Goal: Task Accomplishment & Management: Manage account settings

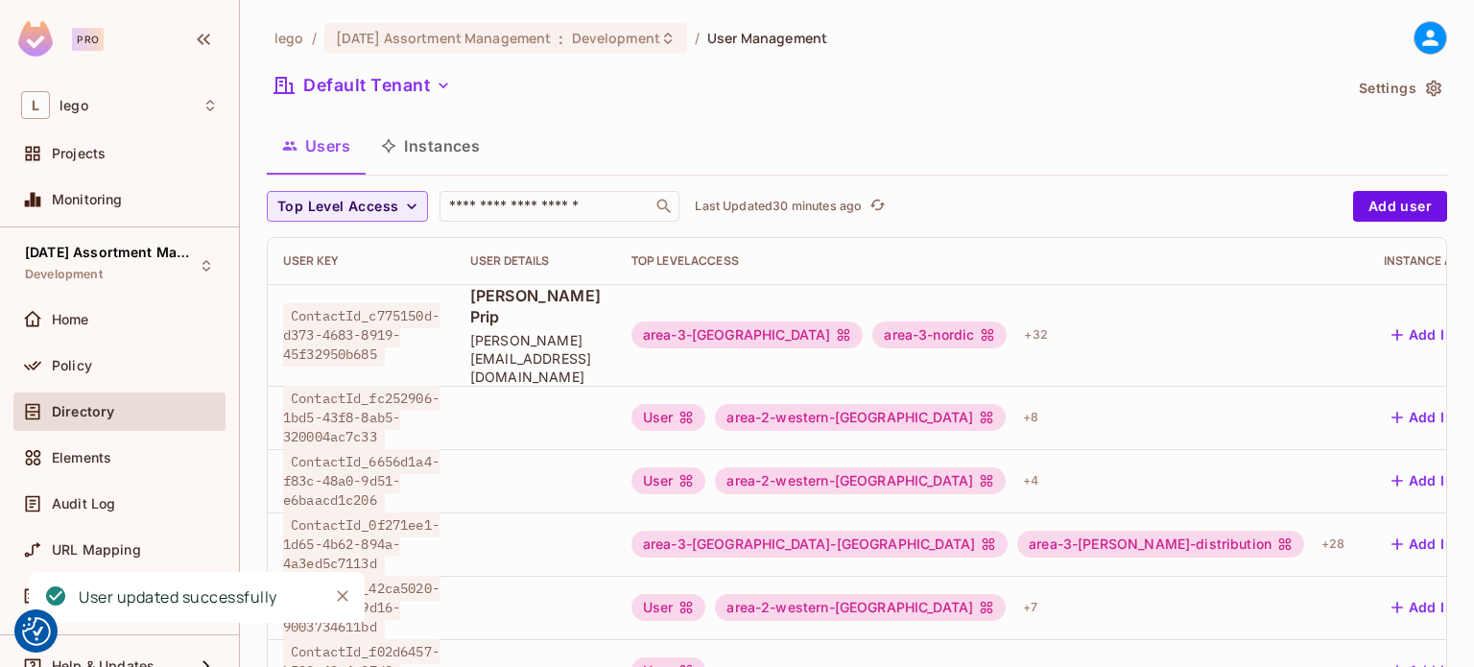
scroll to position [356, 0]
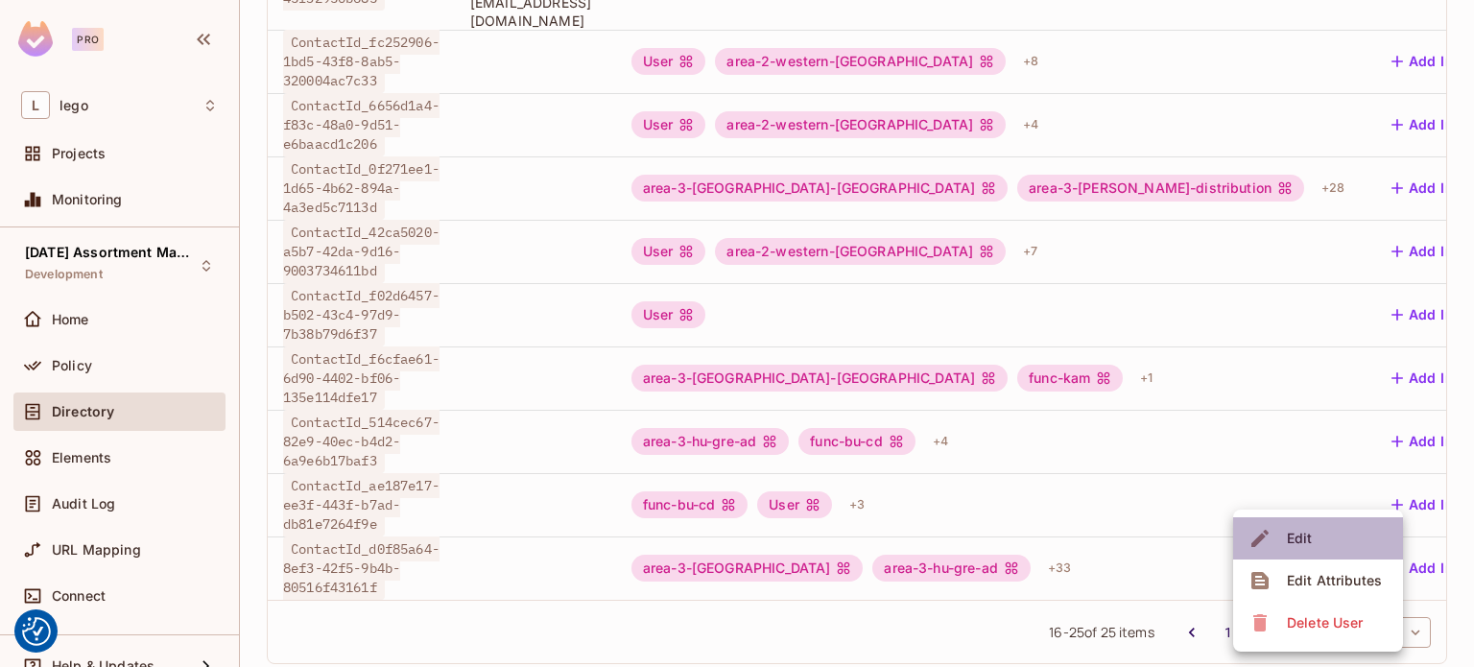
click at [1370, 549] on li "Edit" at bounding box center [1318, 538] width 170 height 42
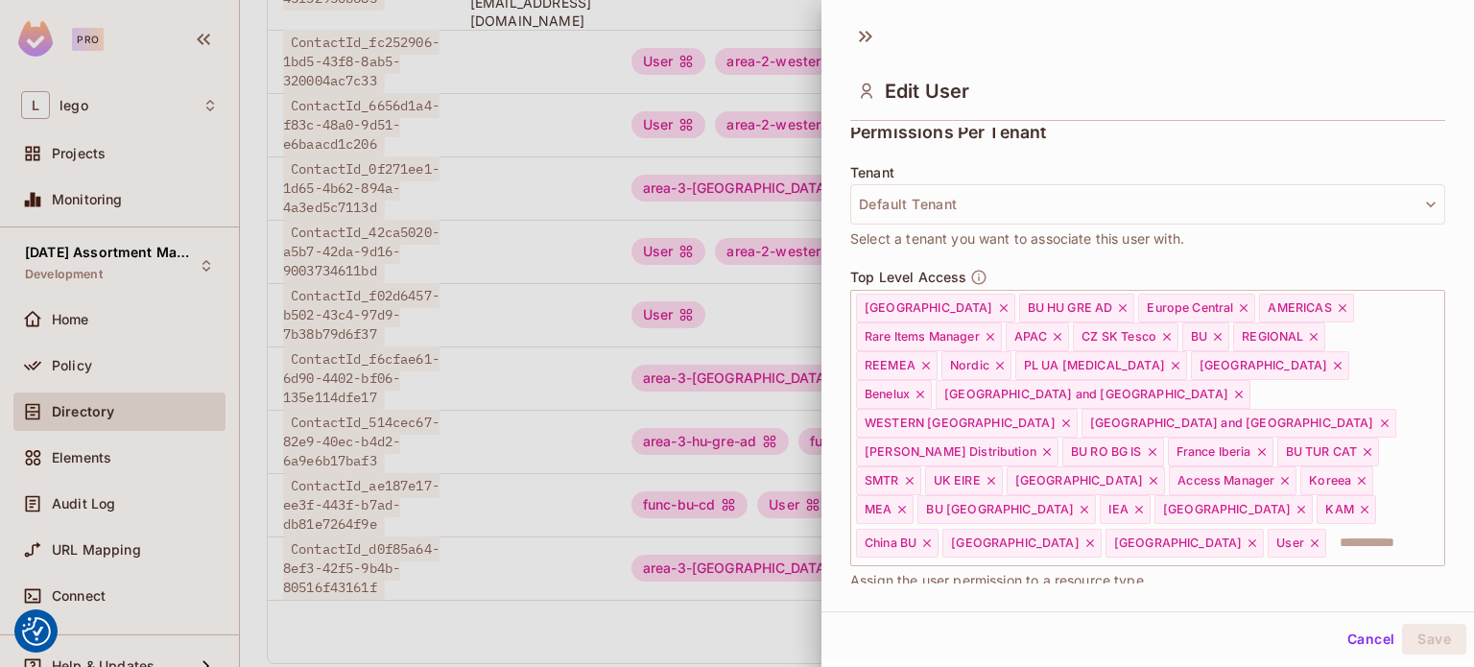
scroll to position [542, 0]
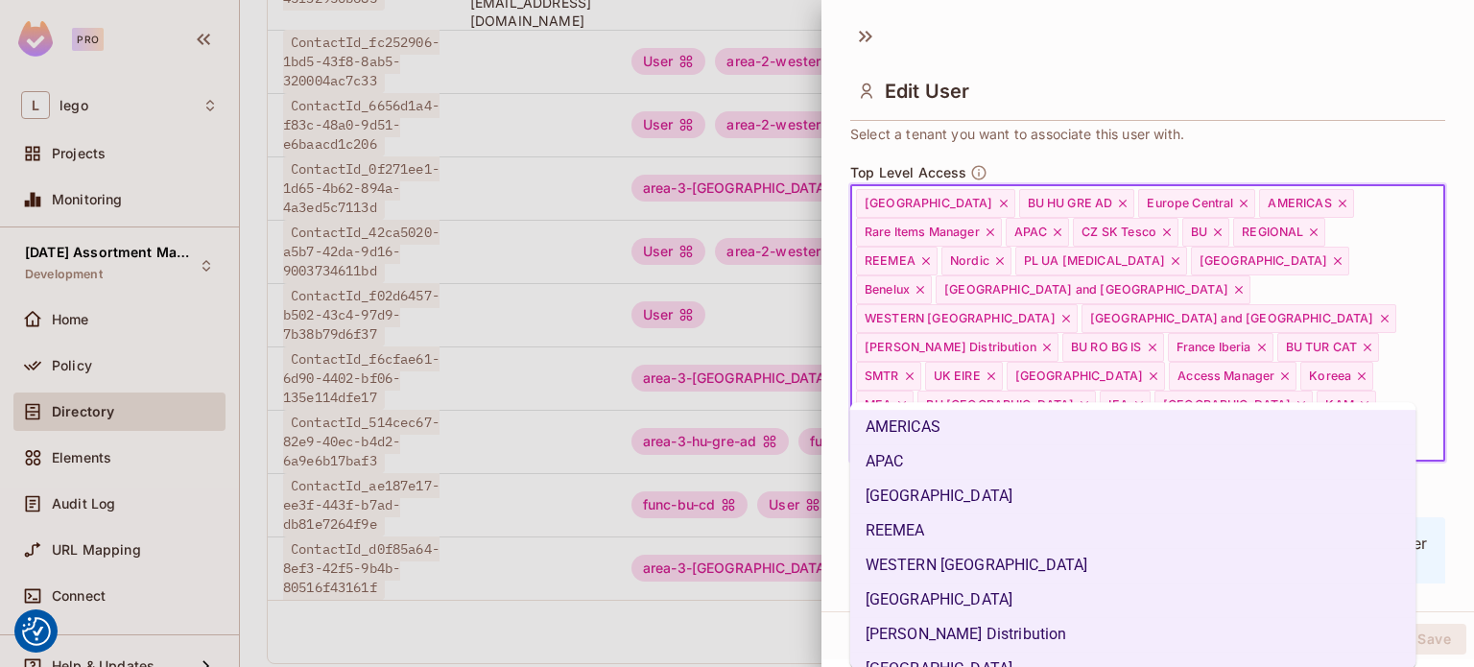
click at [1375, 419] on input "text" at bounding box center [1368, 438] width 80 height 38
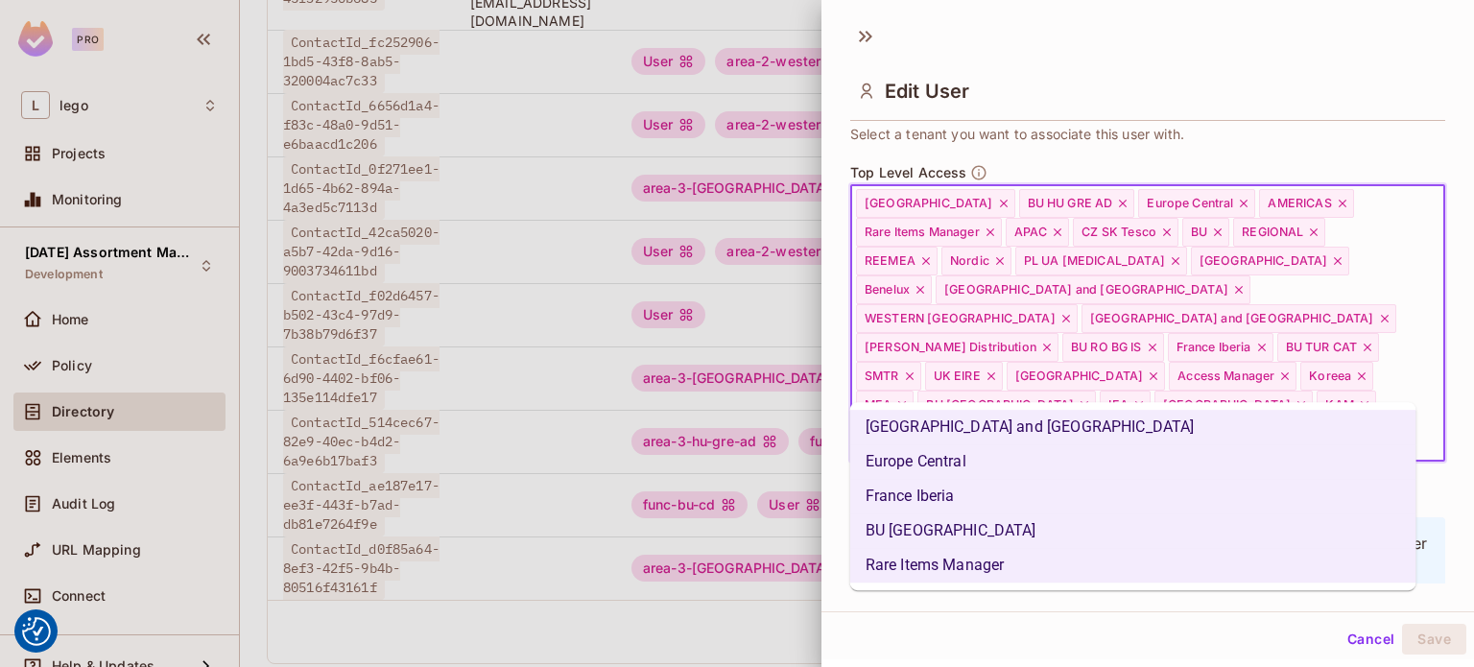
scroll to position [0, 0]
type input "****"
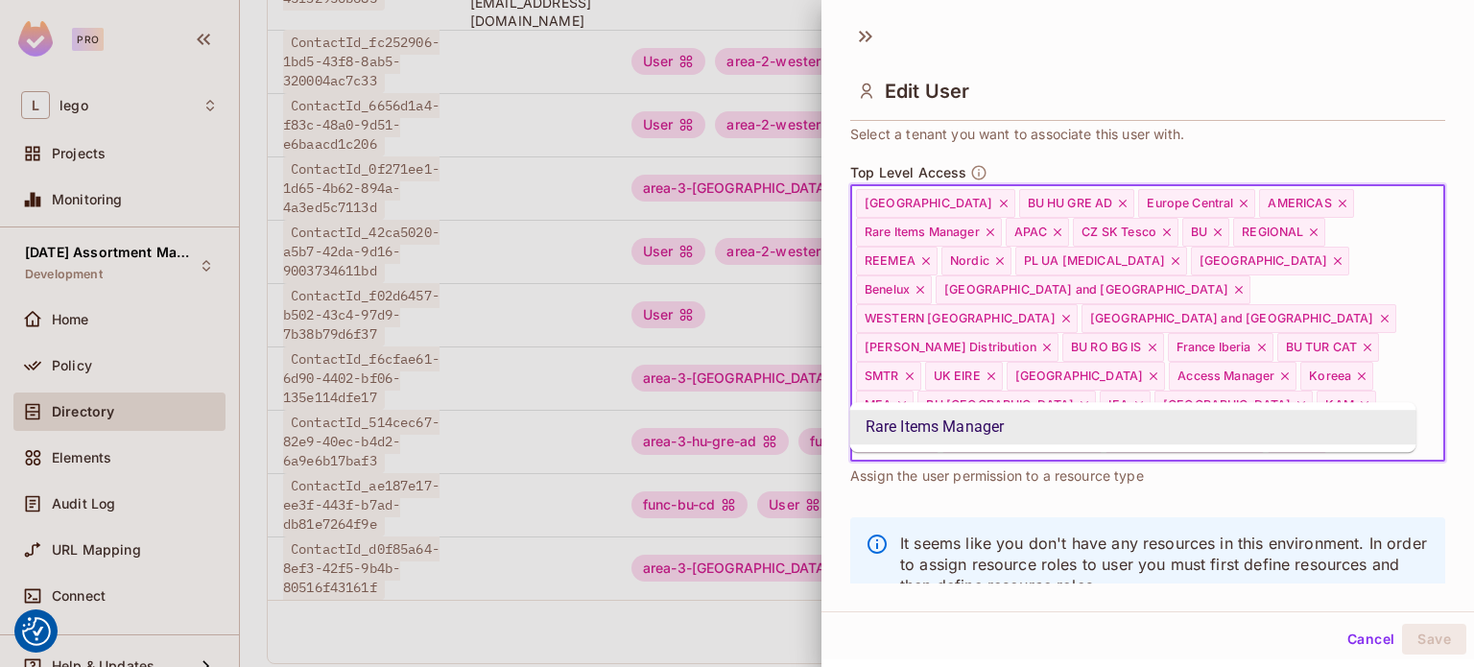
click at [1323, 437] on li "Rare Items Manager" at bounding box center [1133, 427] width 566 height 35
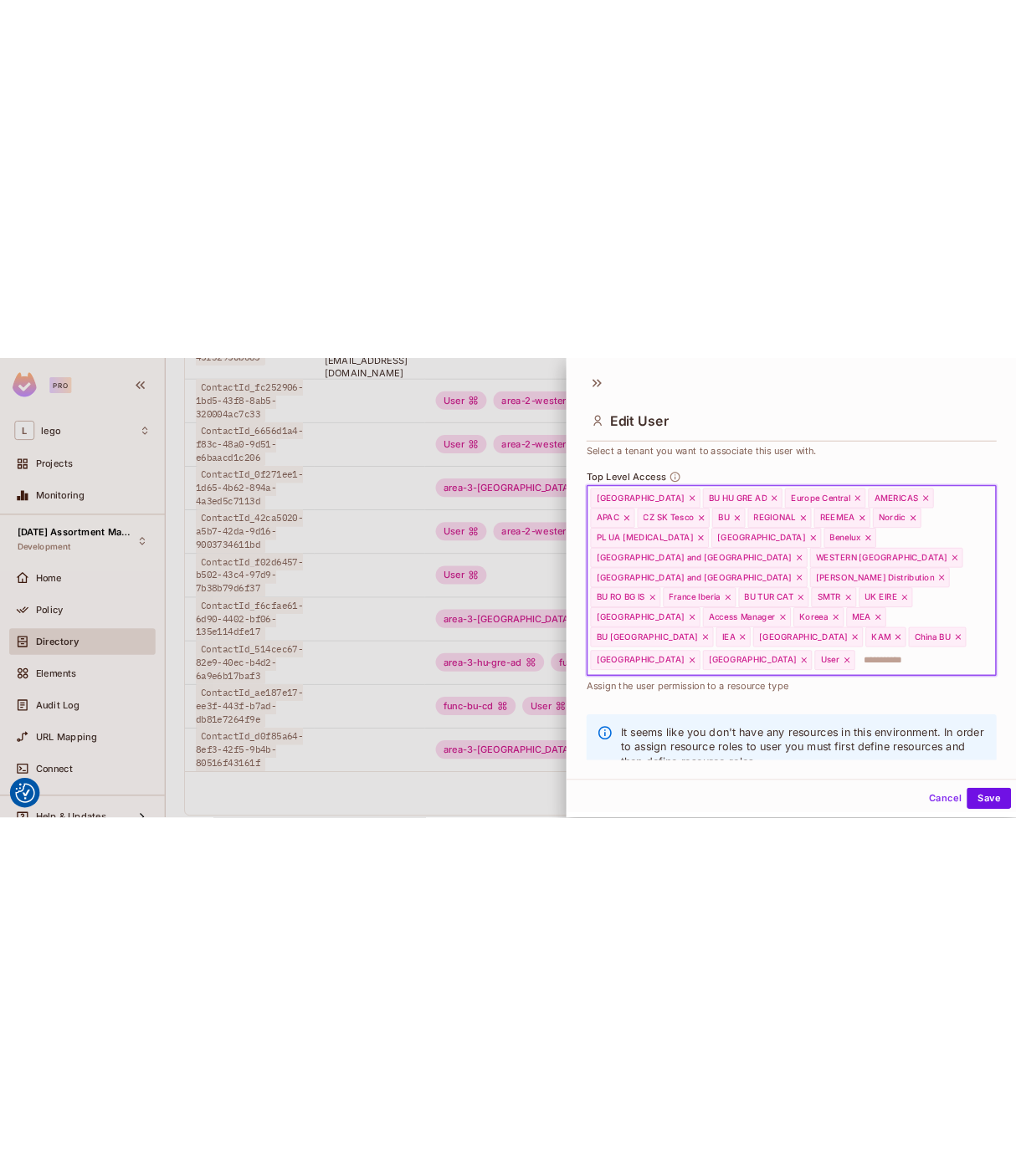
scroll to position [3, 0]
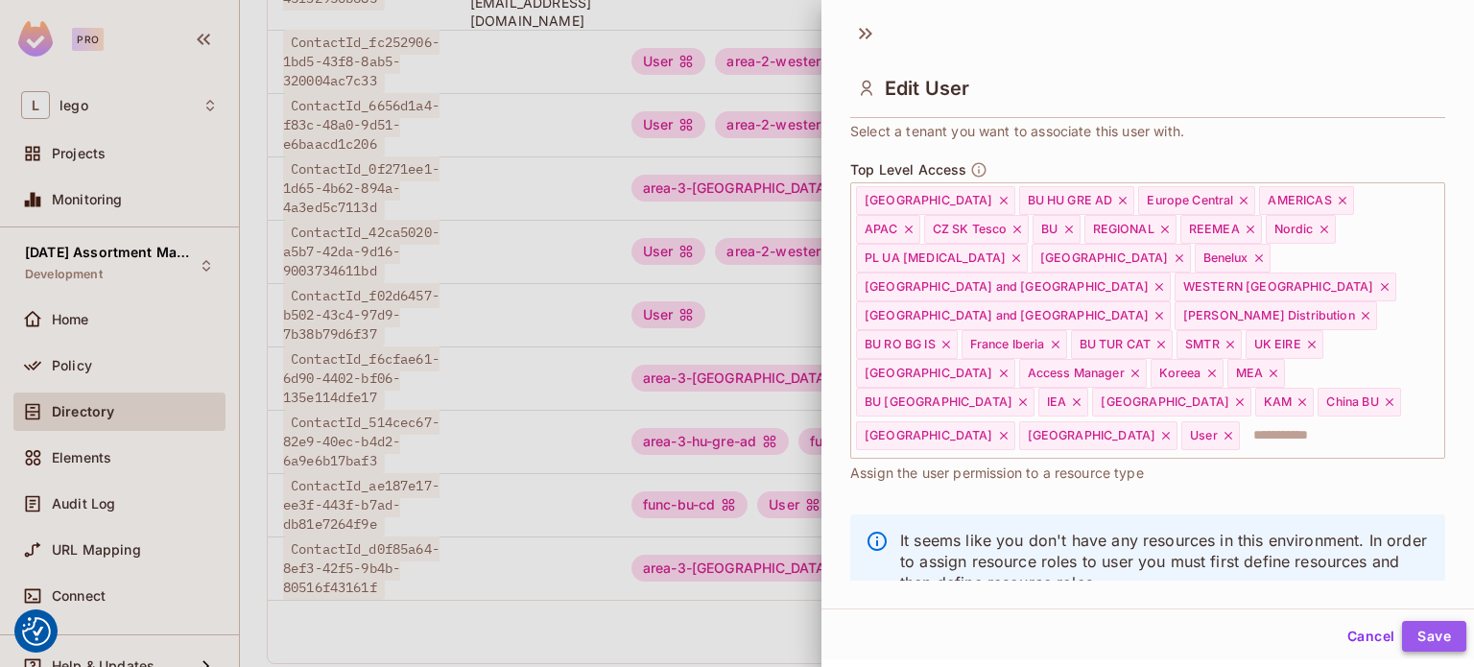
click at [1412, 635] on button "Save" at bounding box center [1434, 636] width 64 height 31
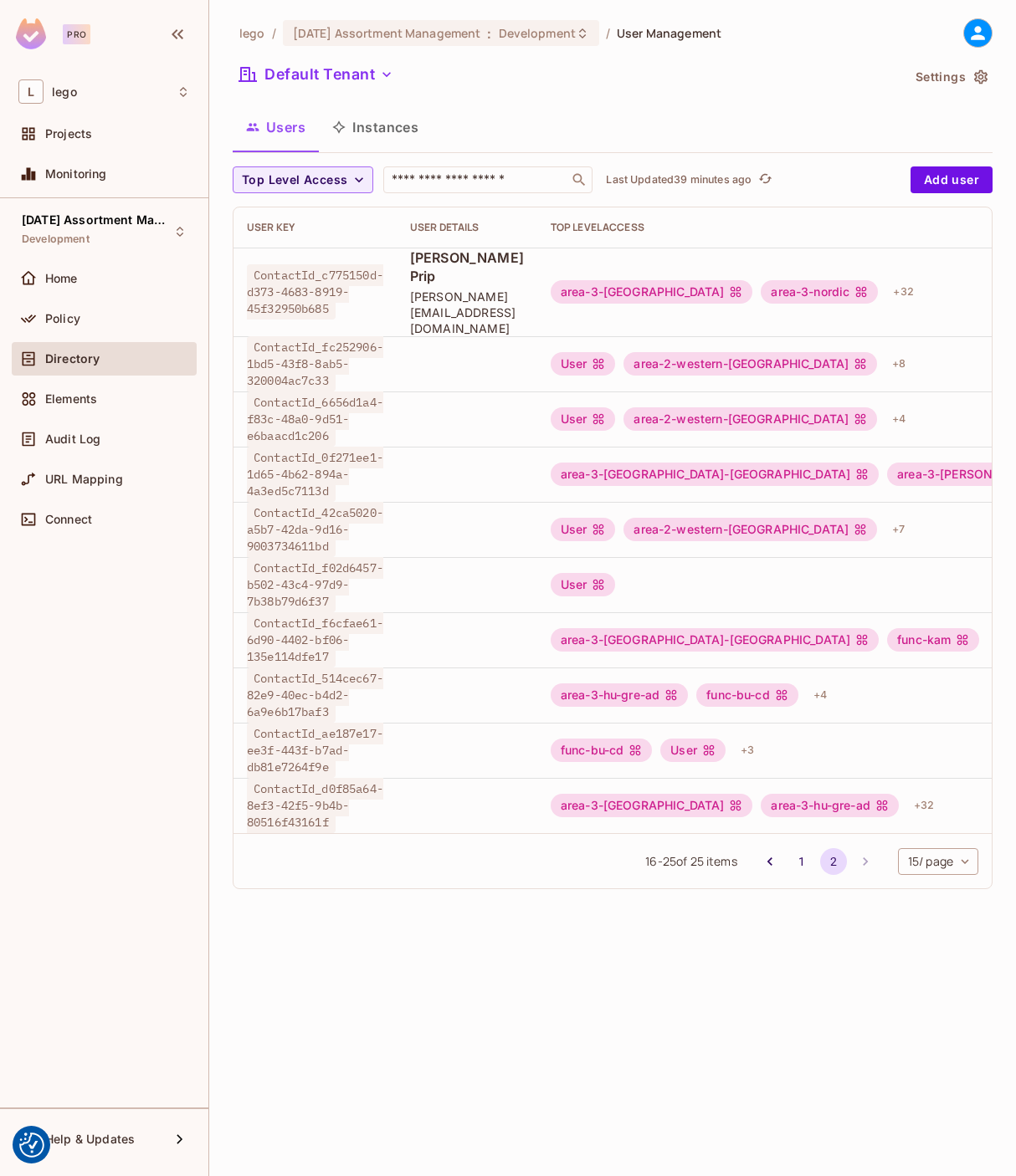
scroll to position [0, 164]
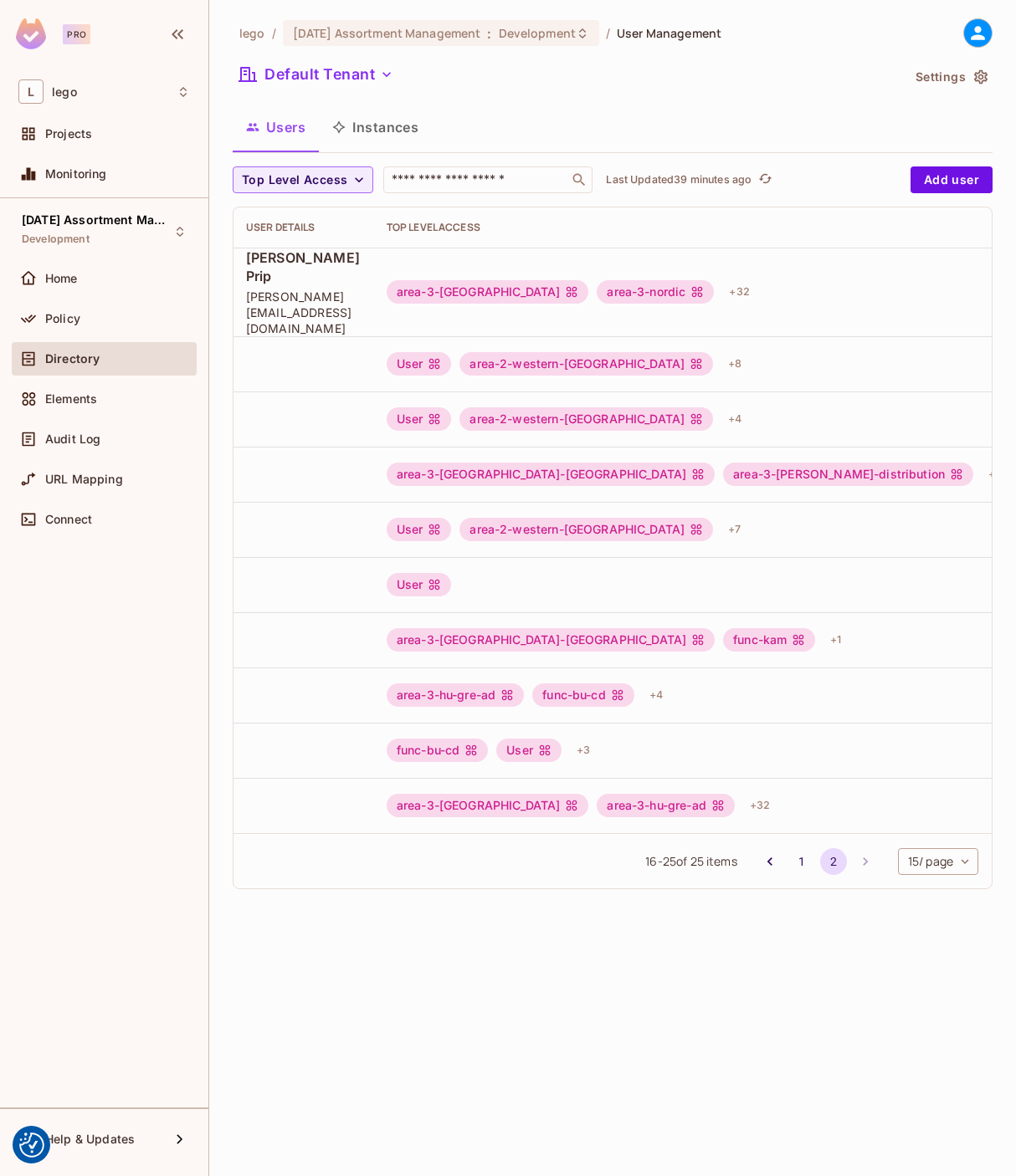
click at [938, 581] on li "Edit" at bounding box center [893, 812] width 148 height 37
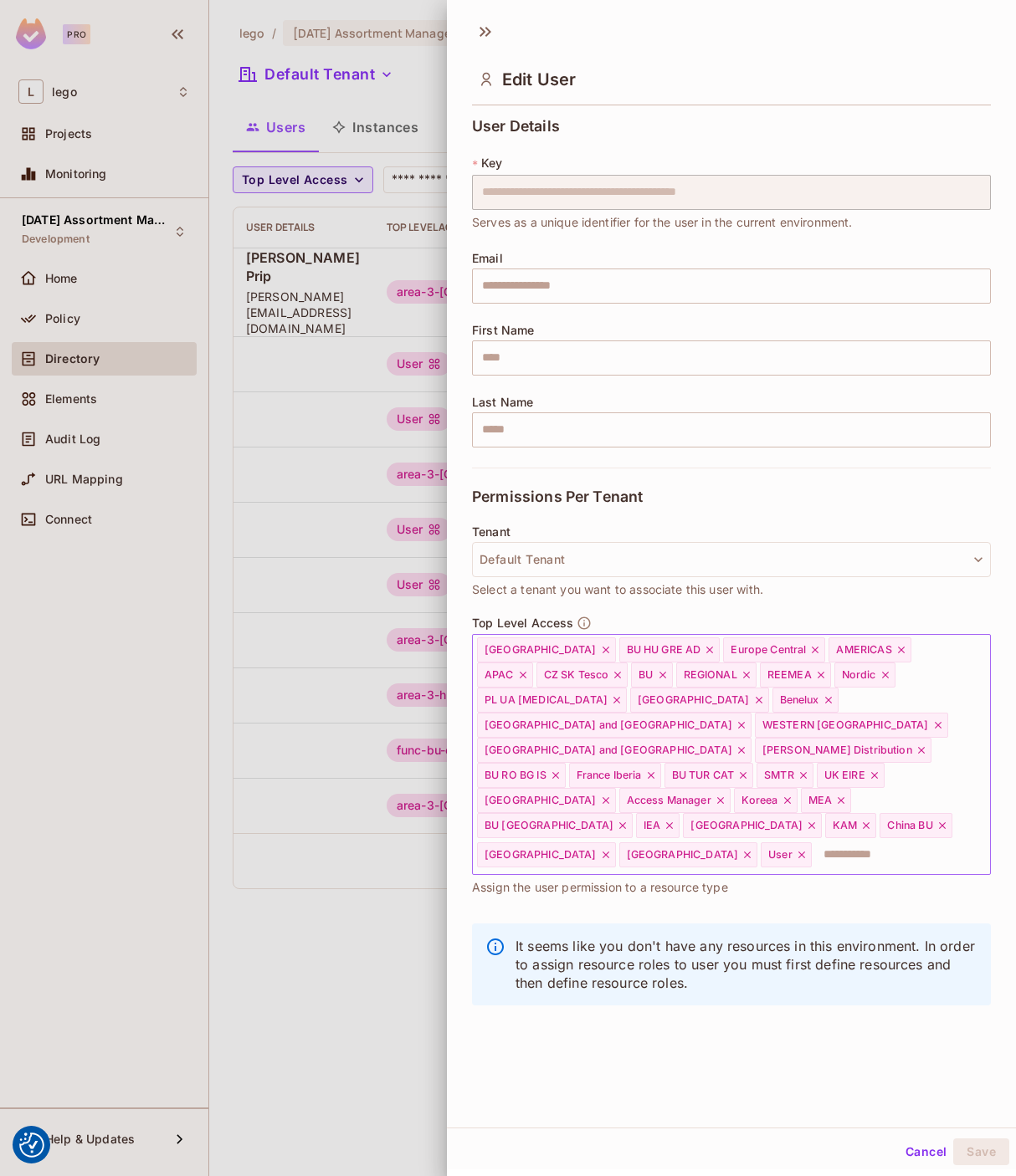
scroll to position [3, 0]
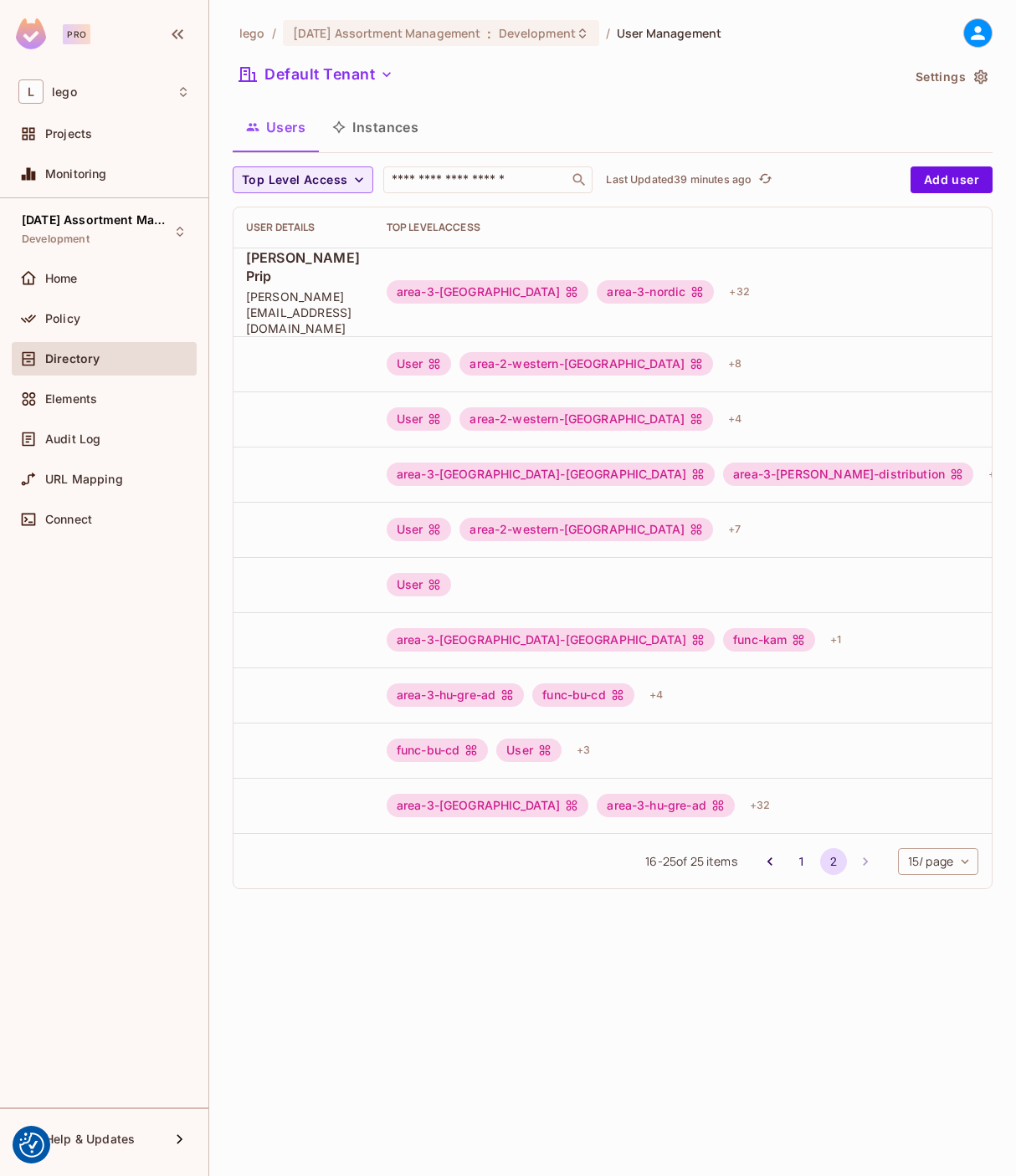
click at [399, 581] on div "lego / [DATE] Assortment Management : Development / User Management Default Ten…" at bounding box center [612, 588] width 807 height 1176
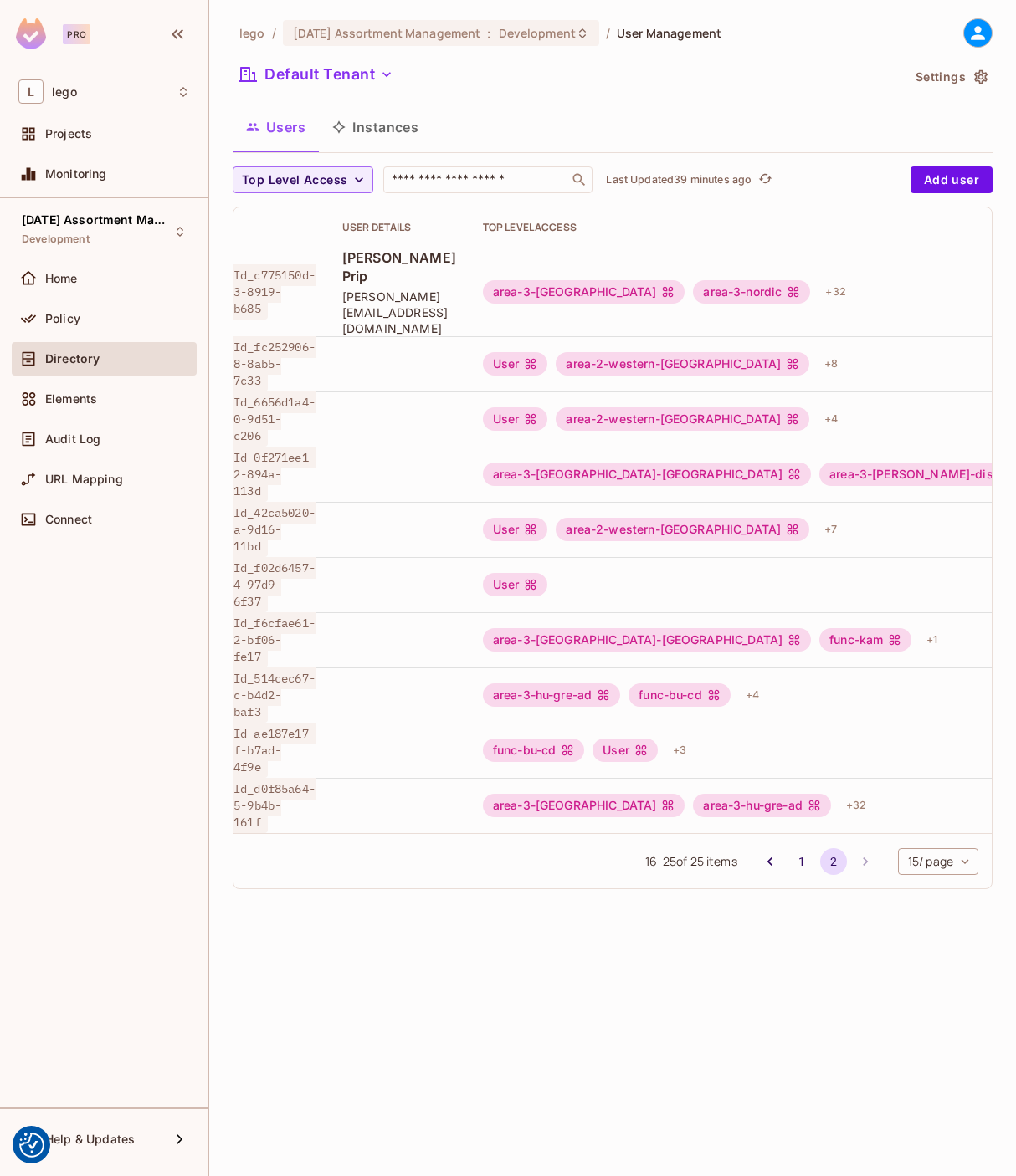
scroll to position [0, 0]
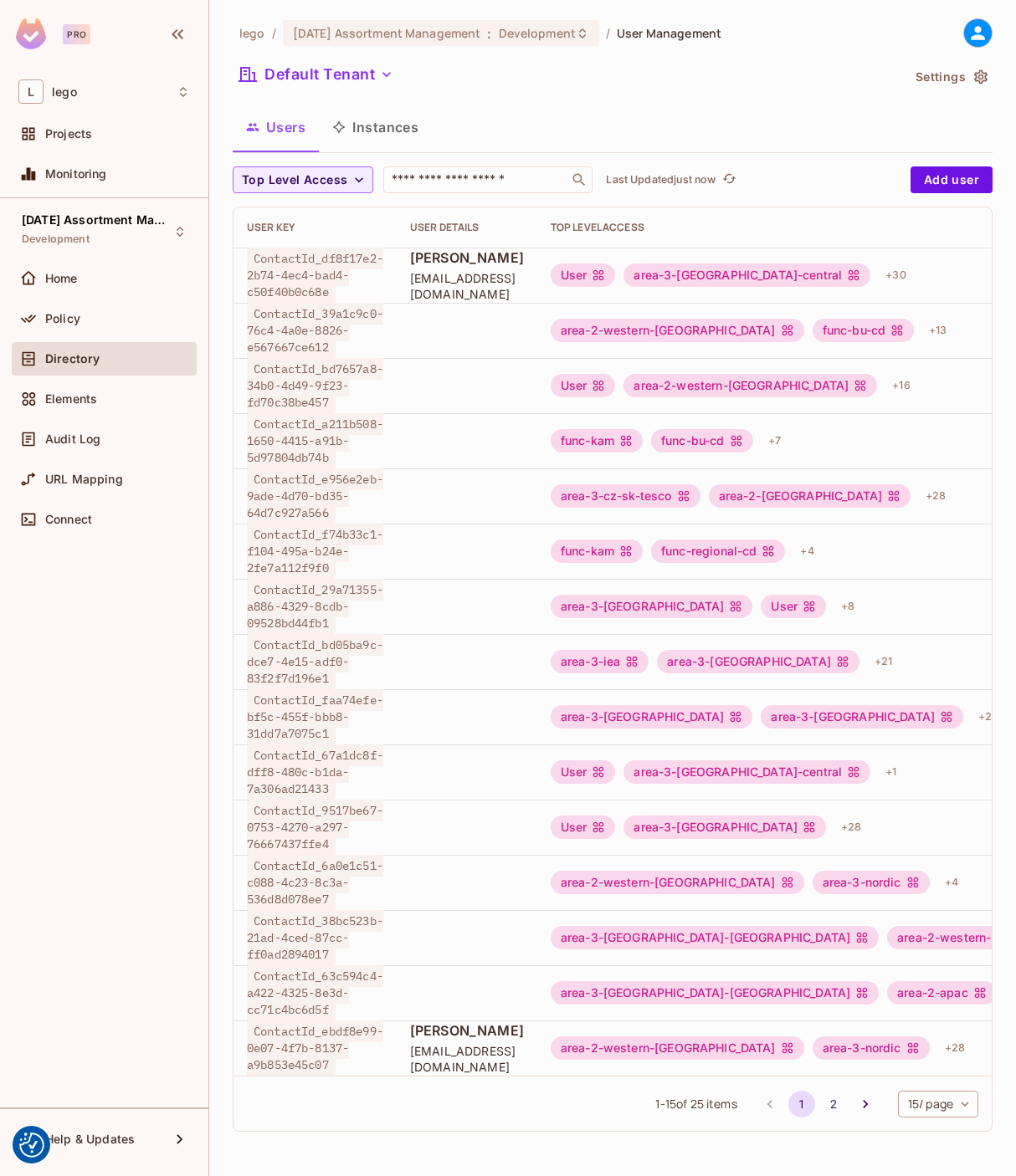
scroll to position [5, 0]
click at [821, 1105] on button "2" at bounding box center [834, 1104] width 27 height 27
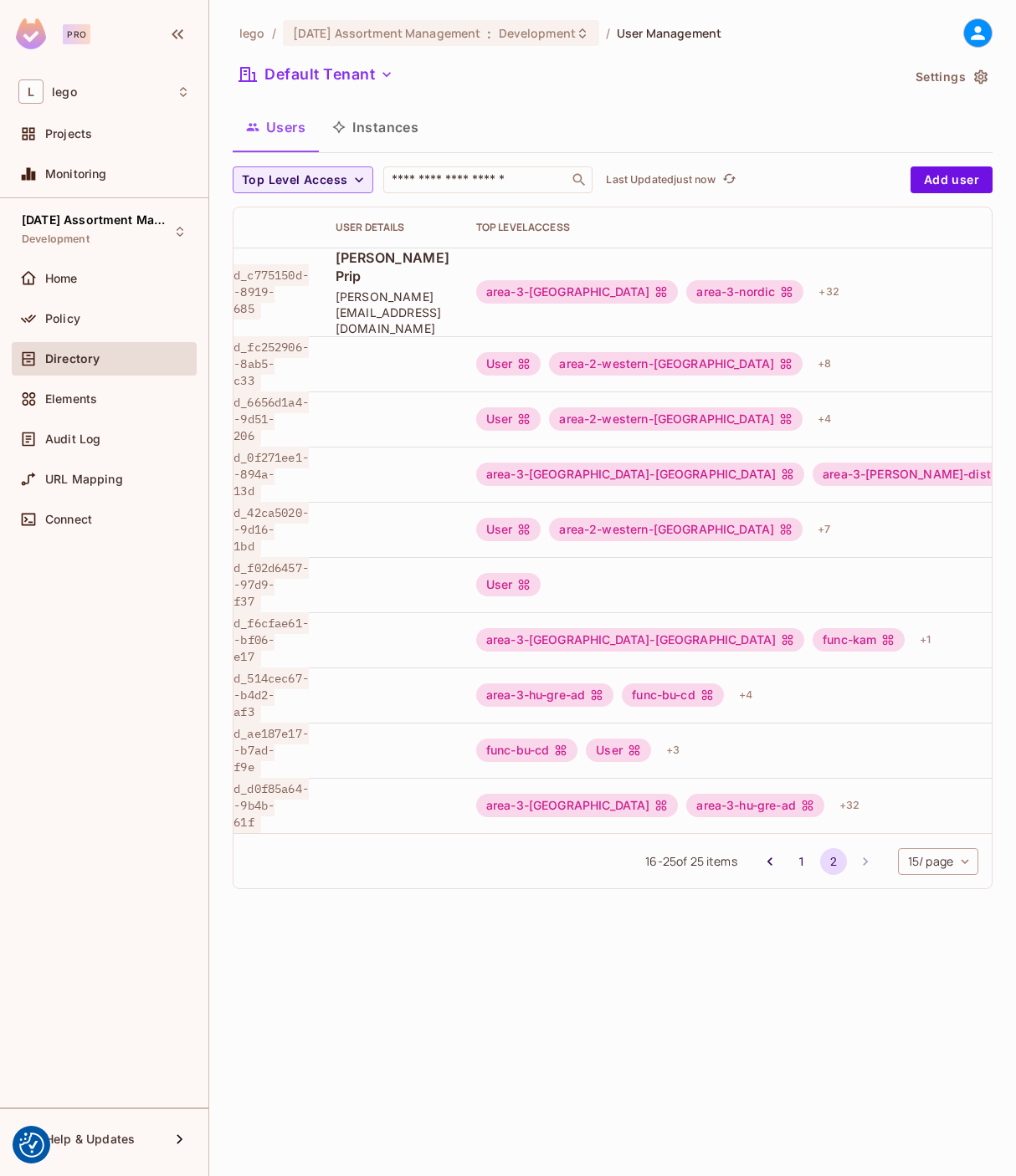
scroll to position [0, 164]
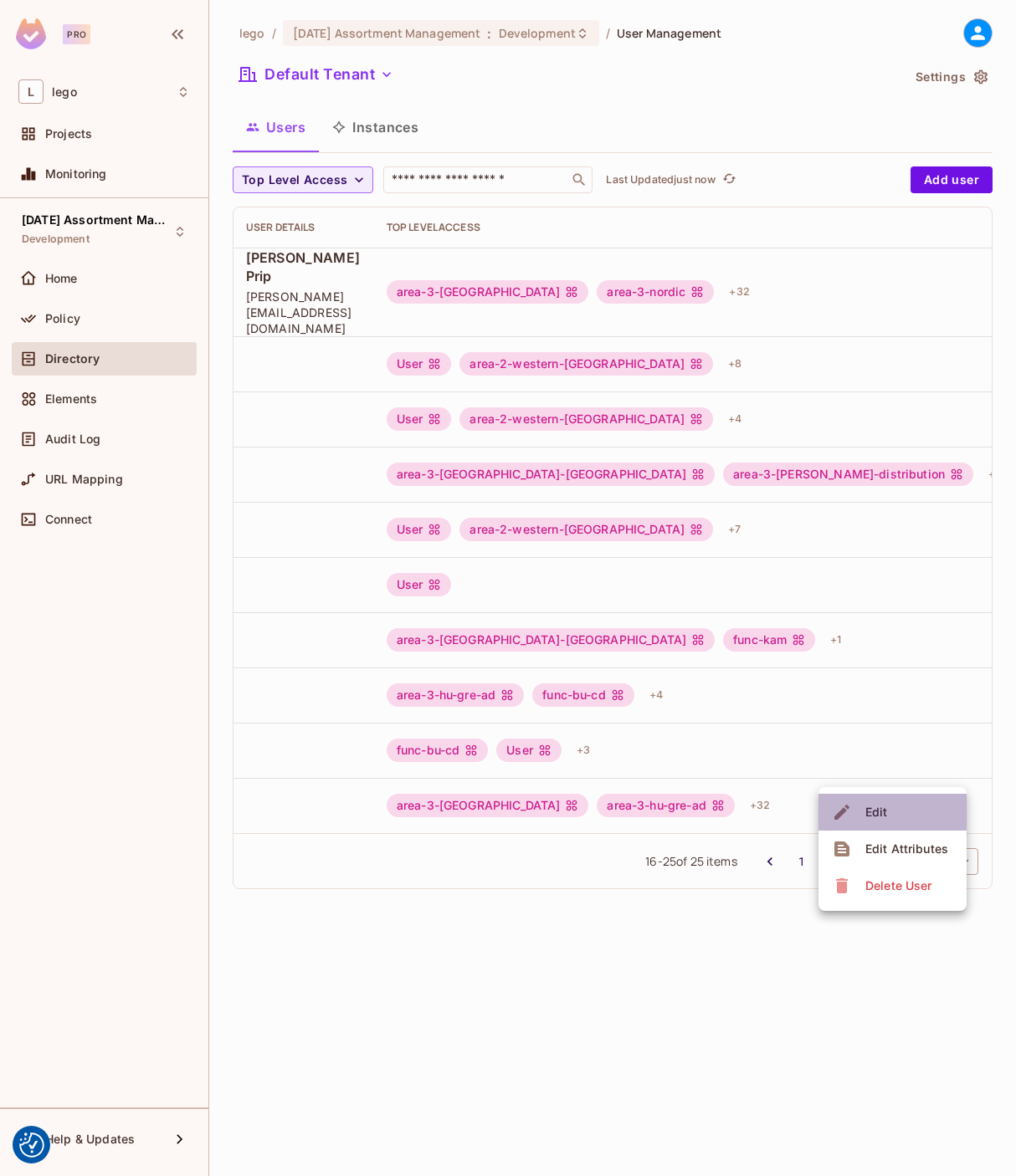
click at [934, 799] on li "Edit" at bounding box center [893, 812] width 148 height 37
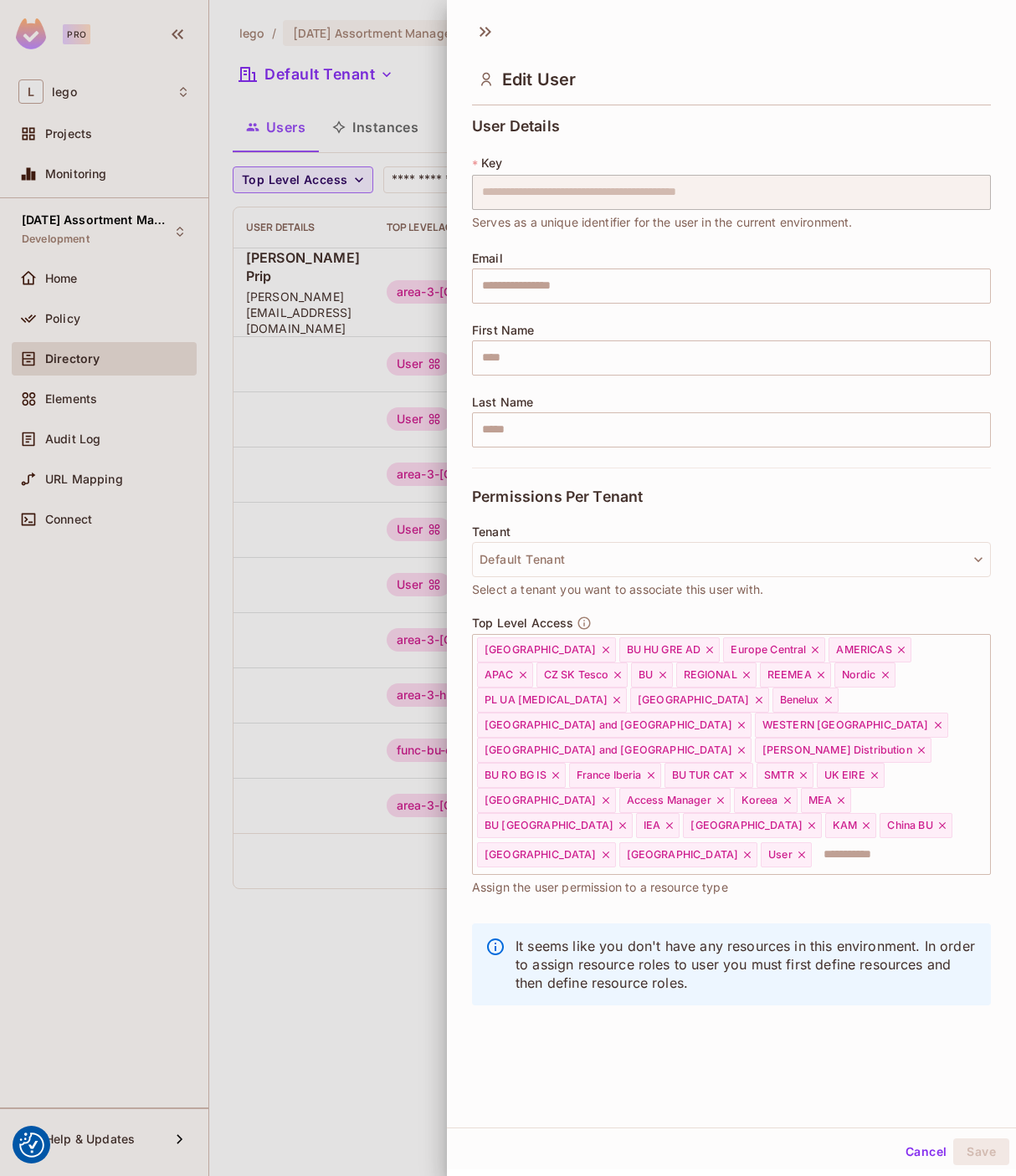
click at [410, 649] on div at bounding box center [508, 588] width 1016 height 1176
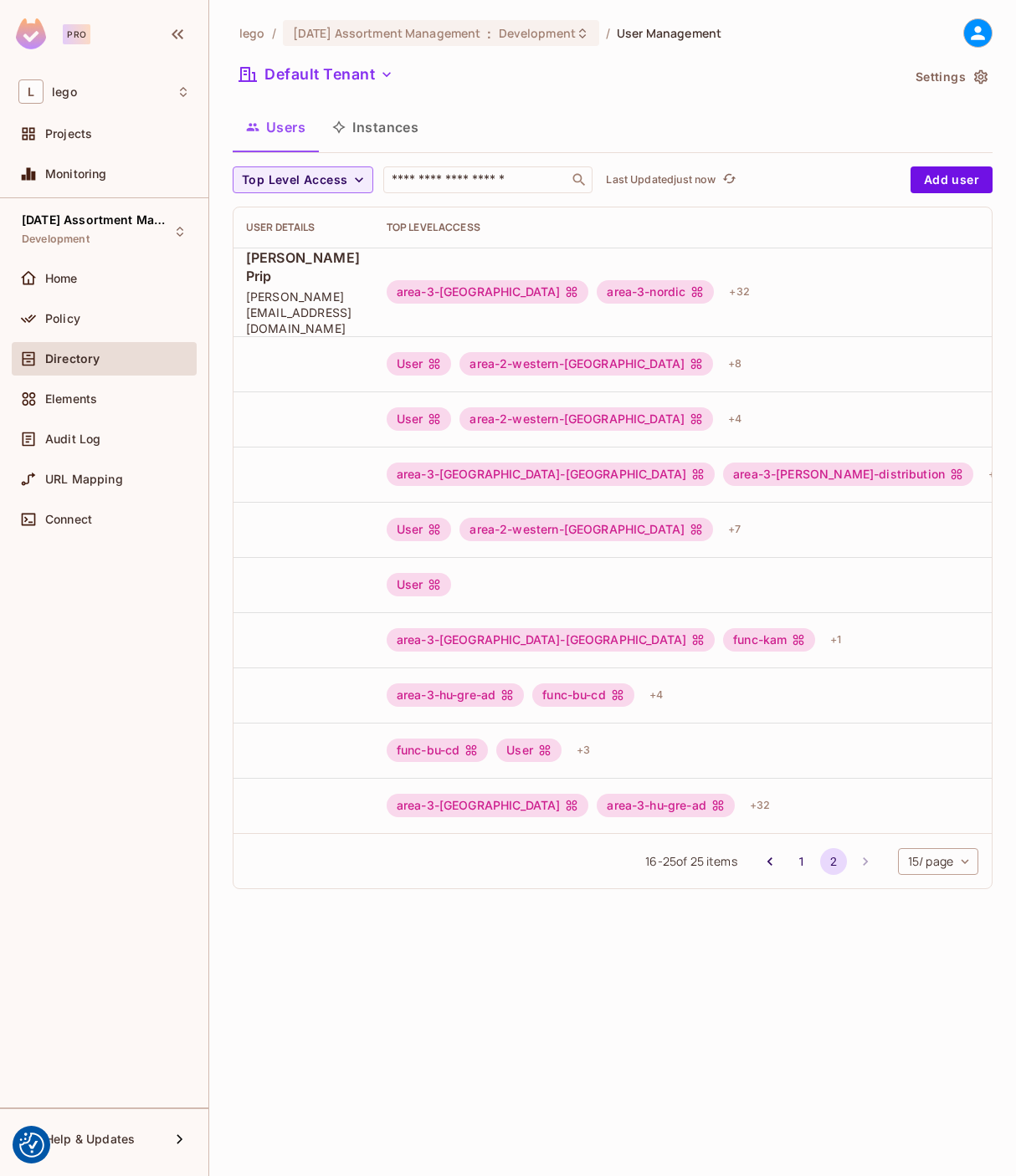
click at [933, 794] on ul "Edit Edit Attributes Delete User" at bounding box center [893, 849] width 148 height 124
click at [930, 799] on li "Edit" at bounding box center [893, 812] width 148 height 37
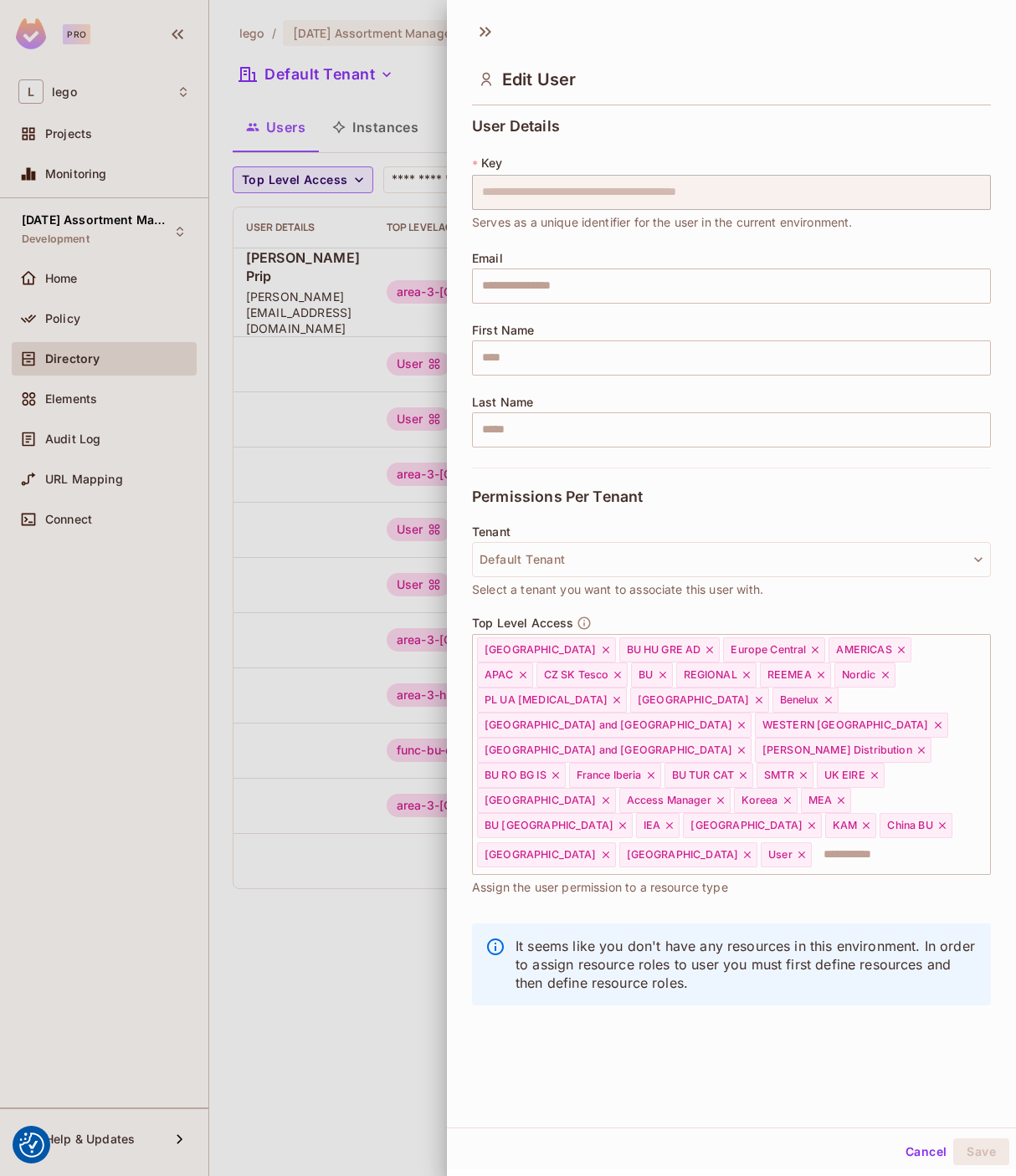
click at [802, 847] on div "Top Level Access Japan BU HU GRE AD Europe Central AMERICAS APAC CZ SK Tesco BU…" at bounding box center [731, 765] width 519 height 298
click at [528, 285] on input "text" at bounding box center [731, 286] width 519 height 35
type input "**********"
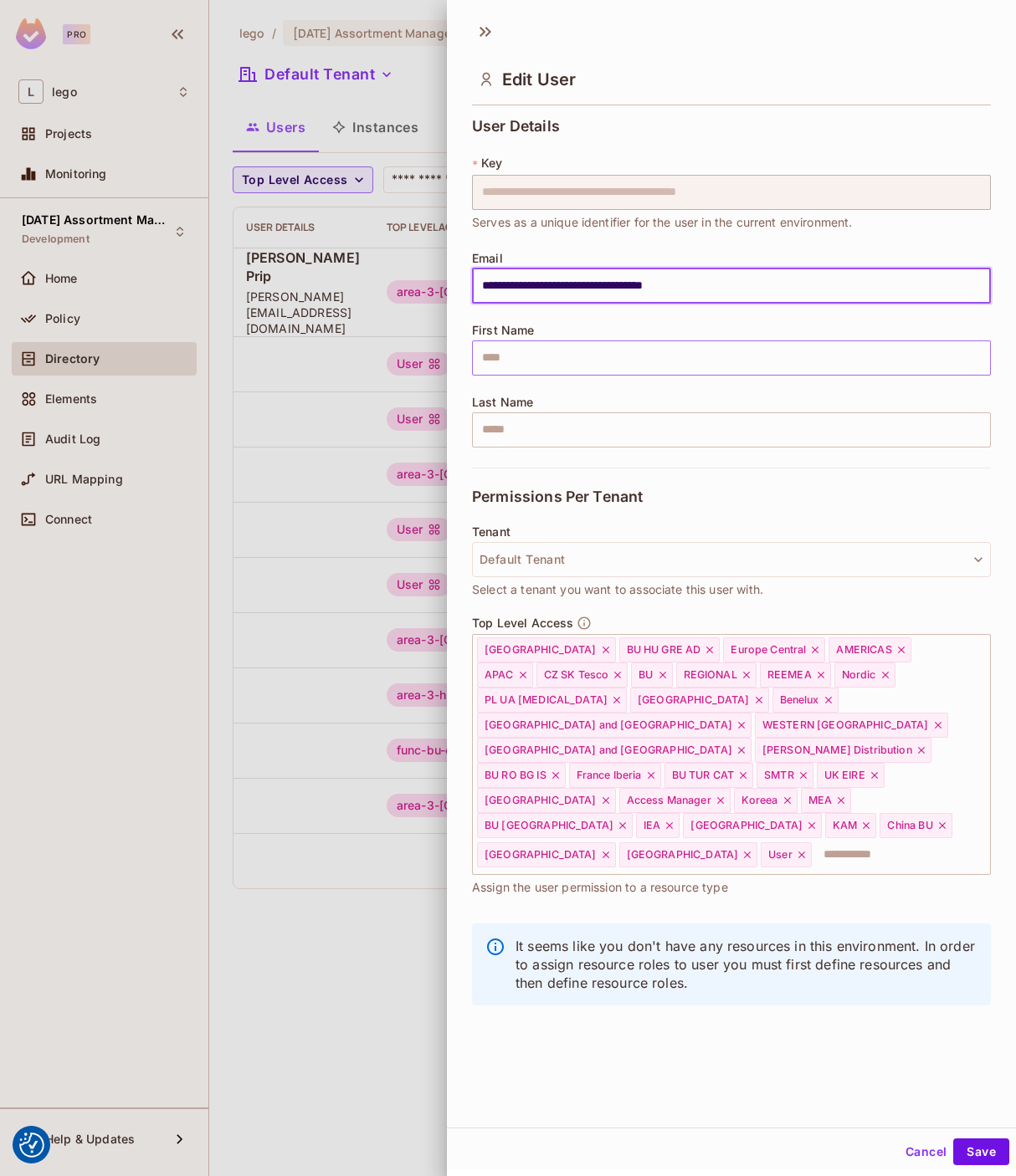
click at [541, 347] on input "text" at bounding box center [731, 358] width 519 height 35
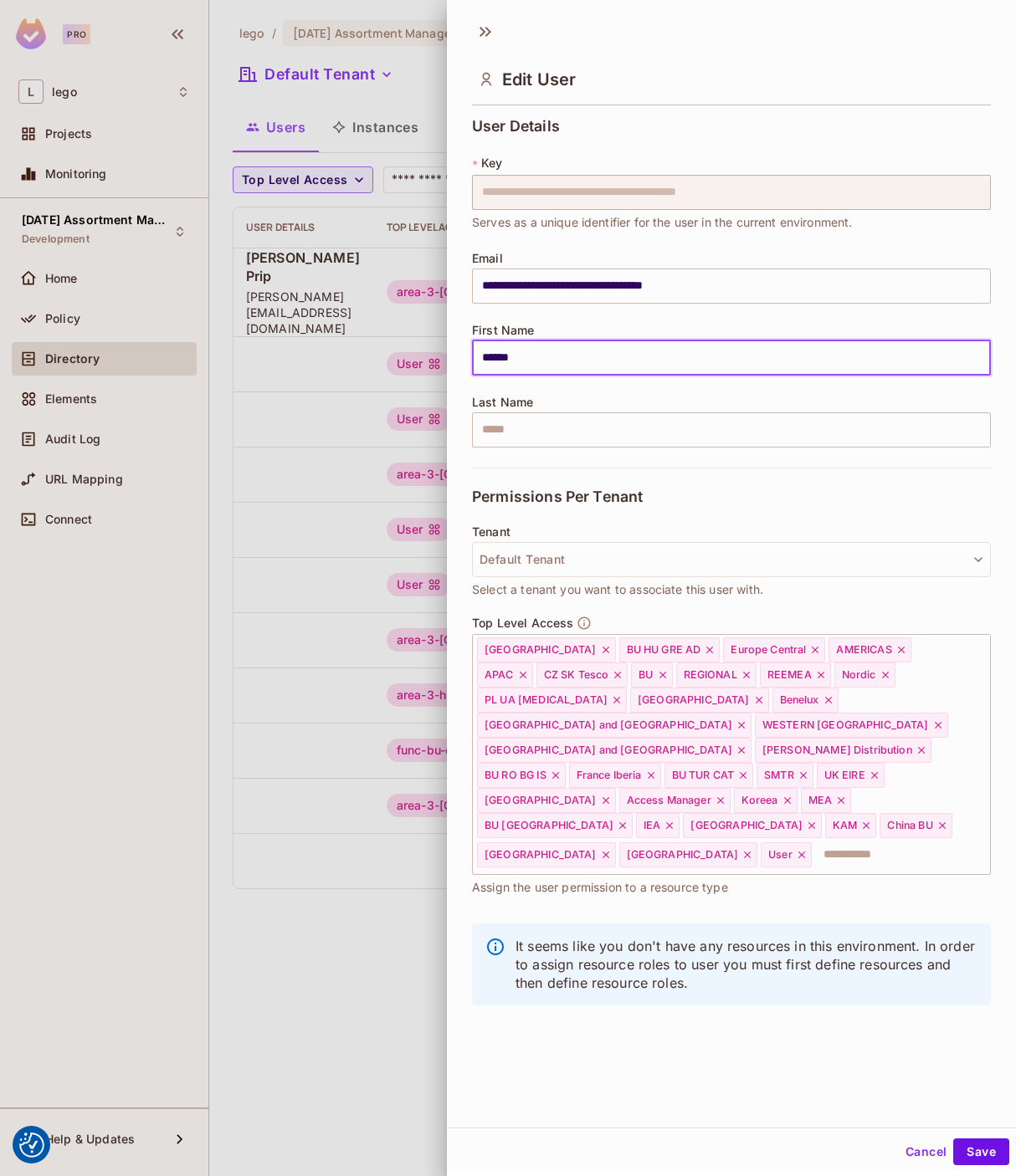
type input "******"
click at [631, 451] on div "**********" at bounding box center [731, 292] width 519 height 350
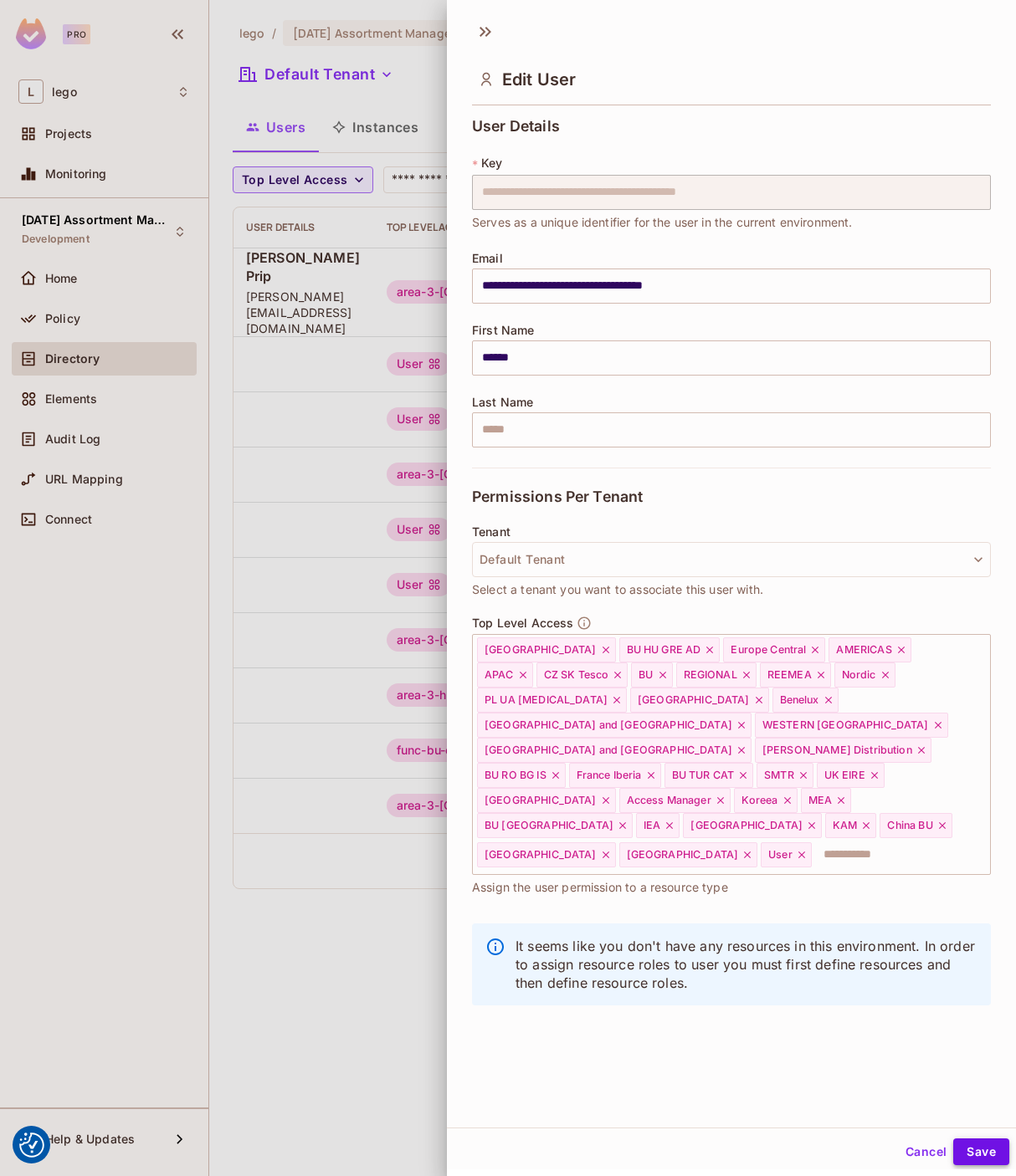
click at [969, 1161] on button "Save" at bounding box center [981, 1152] width 56 height 27
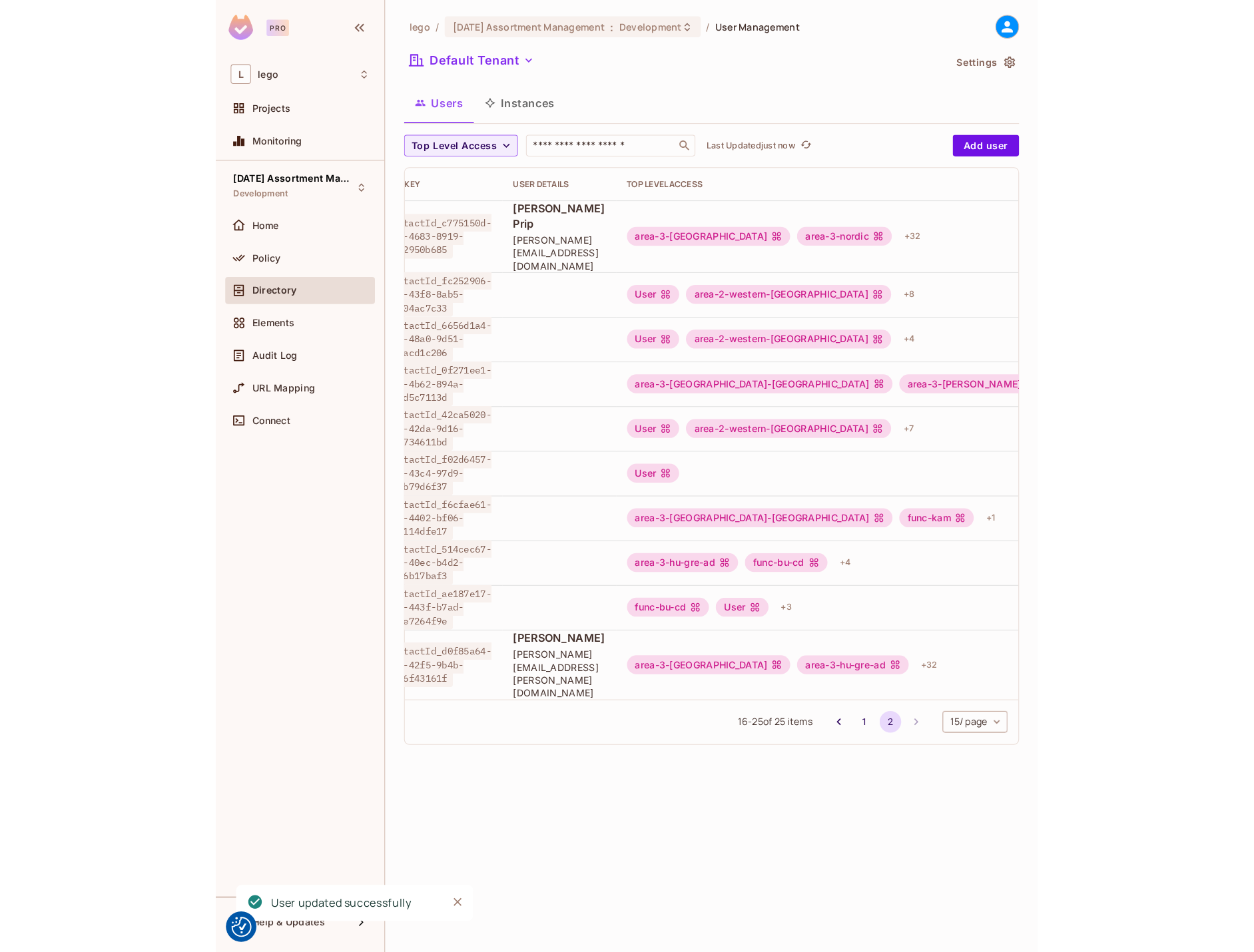
scroll to position [0, 0]
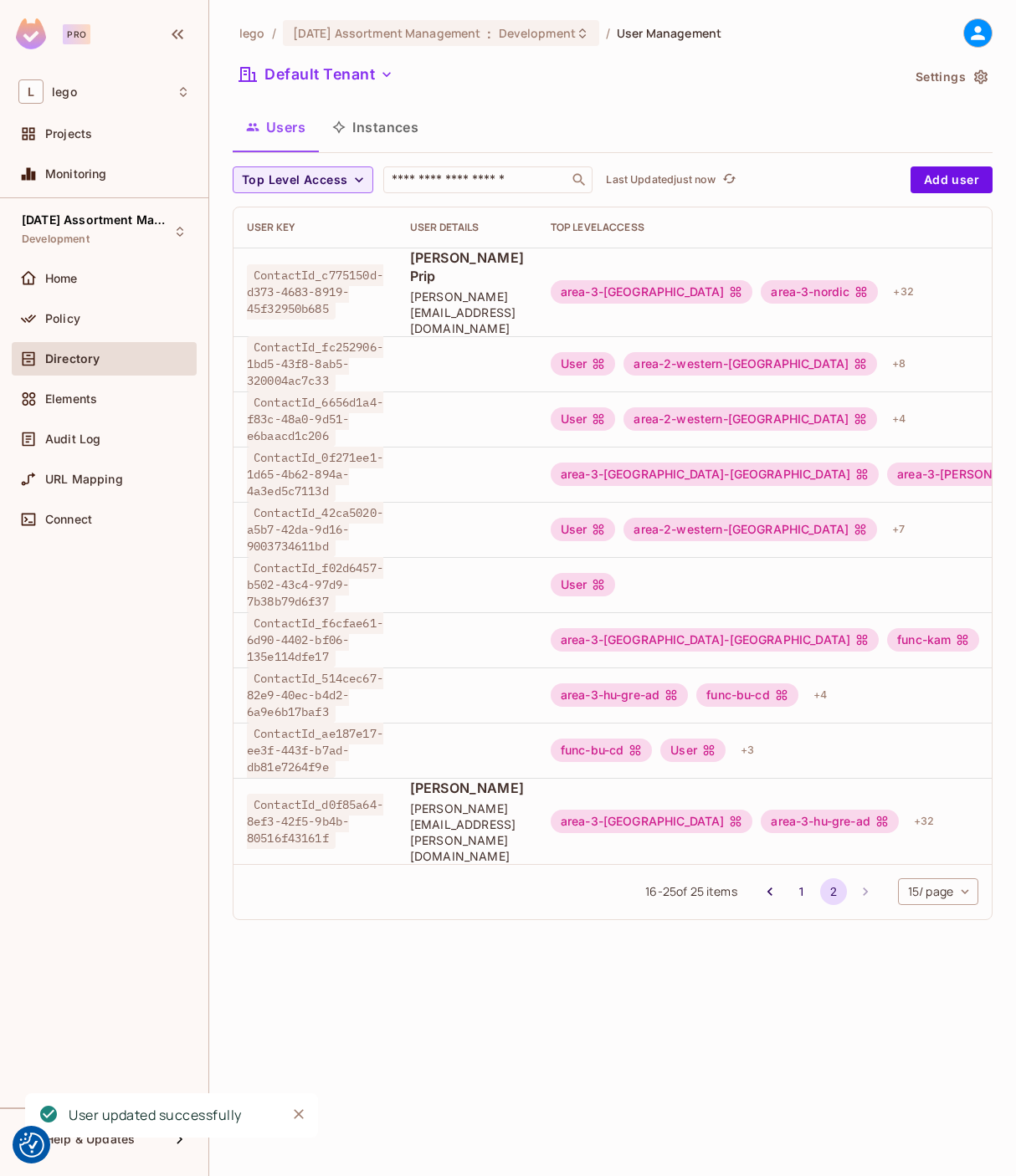
click at [448, 881] on div "Top Level Access ​ Last Updated just now Add user User Key User Details Top Lev…" at bounding box center [612, 550] width 760 height 767
click at [449, 864] on div "16 - 25 of 25 items 1 2 15 / page ** ​" at bounding box center [613, 891] width 759 height 55
